Goal: Information Seeking & Learning: Learn about a topic

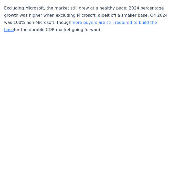
scroll to position [785, 0]
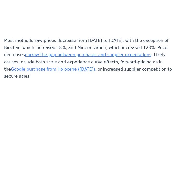
drag, startPoint x: 115, startPoint y: 91, endPoint x: 151, endPoint y: -5, distance: 102.9
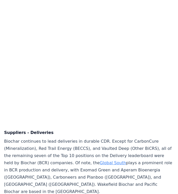
scroll to position [3456, 1]
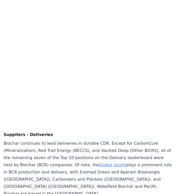
click at [110, 140] on p "Biochar continues to lead deliveries in durable CDR. Except for CarbonCure (Min…" at bounding box center [89, 168] width 170 height 57
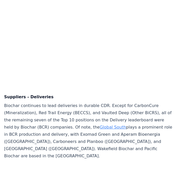
scroll to position [3485, 0]
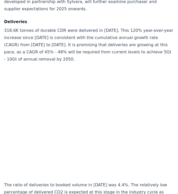
scroll to position [2585, 0]
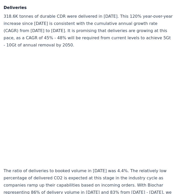
scroll to position [2576, 1]
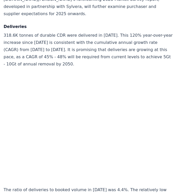
drag, startPoint x: 124, startPoint y: 97, endPoint x: 138, endPoint y: 103, distance: 15.4
copy p "With Biochar representing 86% of delivery volume in 2024 and 83% from 2020 - 20…"
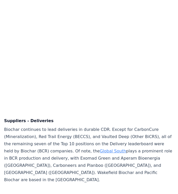
scroll to position [2583, 0]
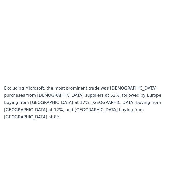
scroll to position [4649, 0]
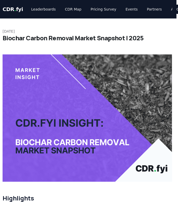
scroll to position [0, 2]
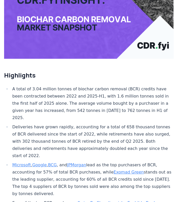
scroll to position [132, 0]
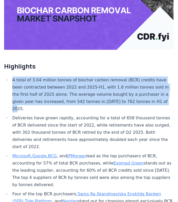
drag, startPoint x: 13, startPoint y: 75, endPoint x: 130, endPoint y: 95, distance: 119.5
click at [130, 95] on li "A total of 3.04 million tonnes of biochar carbon removal (BCR) credits have bee…" at bounding box center [92, 94] width 163 height 36
copy li "A total of 3.04 million tonnes of biochar carbon removal (BCR) credits have bee…"
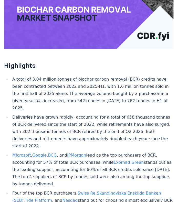
click at [97, 114] on li "Deliveries have grown rapidly, accounting for a total of 658 thousand tonnes of…" at bounding box center [92, 132] width 163 height 36
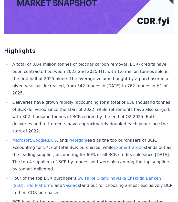
scroll to position [153, 0]
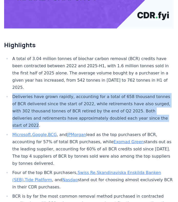
drag, startPoint x: 13, startPoint y: 84, endPoint x: 149, endPoint y: 104, distance: 137.4
click at [149, 104] on li "Deliveries have grown rapidly, accounting for a total of 658 thousand tonnes of…" at bounding box center [92, 111] width 163 height 36
copy li "Deliveries have grown rapidly, accounting for a total of 658 thousand tonnes of…"
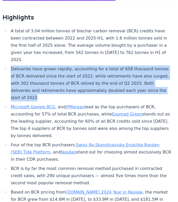
scroll to position [183, 2]
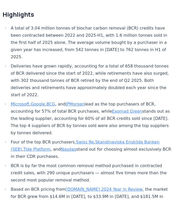
click at [85, 107] on li "Microsoft , Google , BCG , and JPMorgan lead as the top purchasers of BCR, acco…" at bounding box center [90, 118] width 163 height 36
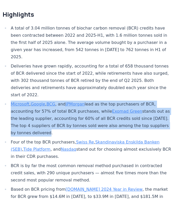
drag, startPoint x: 38, startPoint y: 113, endPoint x: 8, endPoint y: 85, distance: 40.6
click at [8, 85] on ul "A total of 3.04 million tonnes of biochar carbon removal (BCR) credits have bee…" at bounding box center [88, 116] width 170 height 182
copy li "Microsoft , Google , BCG , and JPMorgan lead as the top purchasers of BCR, acco…"
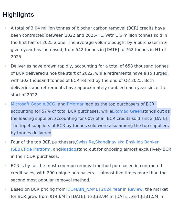
click at [85, 106] on li "Microsoft , Google , BCG , and JPMorgan lead as the top purchasers of BCR, acco…" at bounding box center [90, 118] width 163 height 36
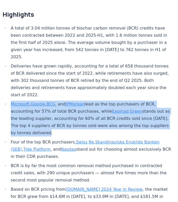
click at [95, 106] on li "Microsoft , Google , BCG , and JPMorgan lead as the top purchasers of BCR, acco…" at bounding box center [90, 118] width 163 height 36
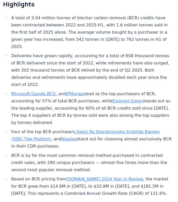
scroll to position [200, 1]
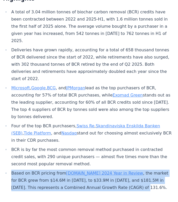
drag, startPoint x: 12, startPoint y: 153, endPoint x: 102, endPoint y: 169, distance: 91.4
click at [102, 169] on li "Based on BCR pricing from [DOMAIN_NAME] 2024 Year in Review , the market for BC…" at bounding box center [91, 180] width 163 height 22
copy li "Based on BCR pricing from [DOMAIN_NAME] 2024 Year in Review , the market for BC…"
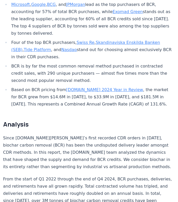
click at [63, 134] on p "Since [DOMAIN_NAME][PERSON_NAME]’s first recorded CDR orders in [DATE], biochar…" at bounding box center [88, 152] width 170 height 36
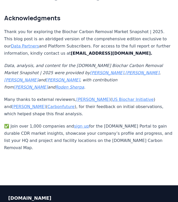
scroll to position [3430, 0]
